Goal: Task Accomplishment & Management: Use online tool/utility

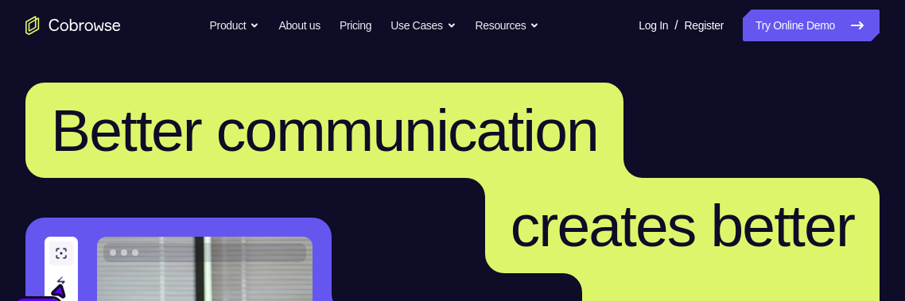
scroll to position [383, 0]
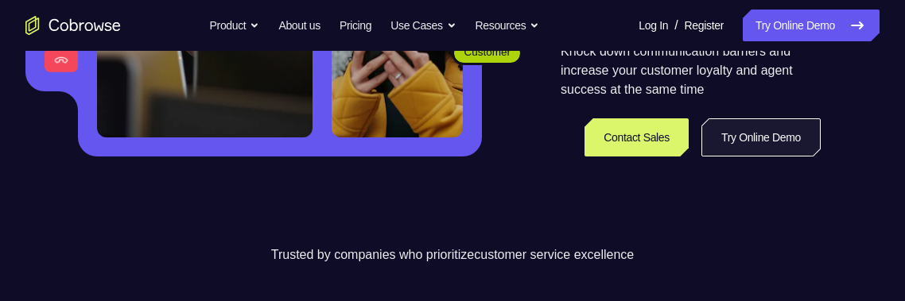
click at [771, 142] on link "Try Online Demo" at bounding box center [760, 137] width 119 height 38
click at [778, 140] on link "Try Online Demo" at bounding box center [760, 137] width 119 height 38
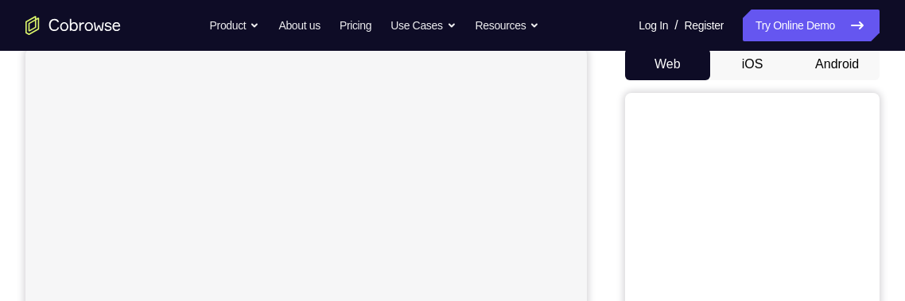
scroll to position [158, 0]
click at [841, 56] on button "Android" at bounding box center [836, 64] width 85 height 32
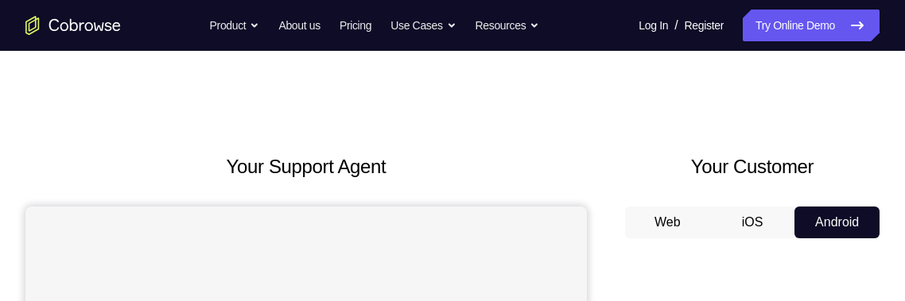
scroll to position [0, 0]
